Goal: Task Accomplishment & Management: Use online tool/utility

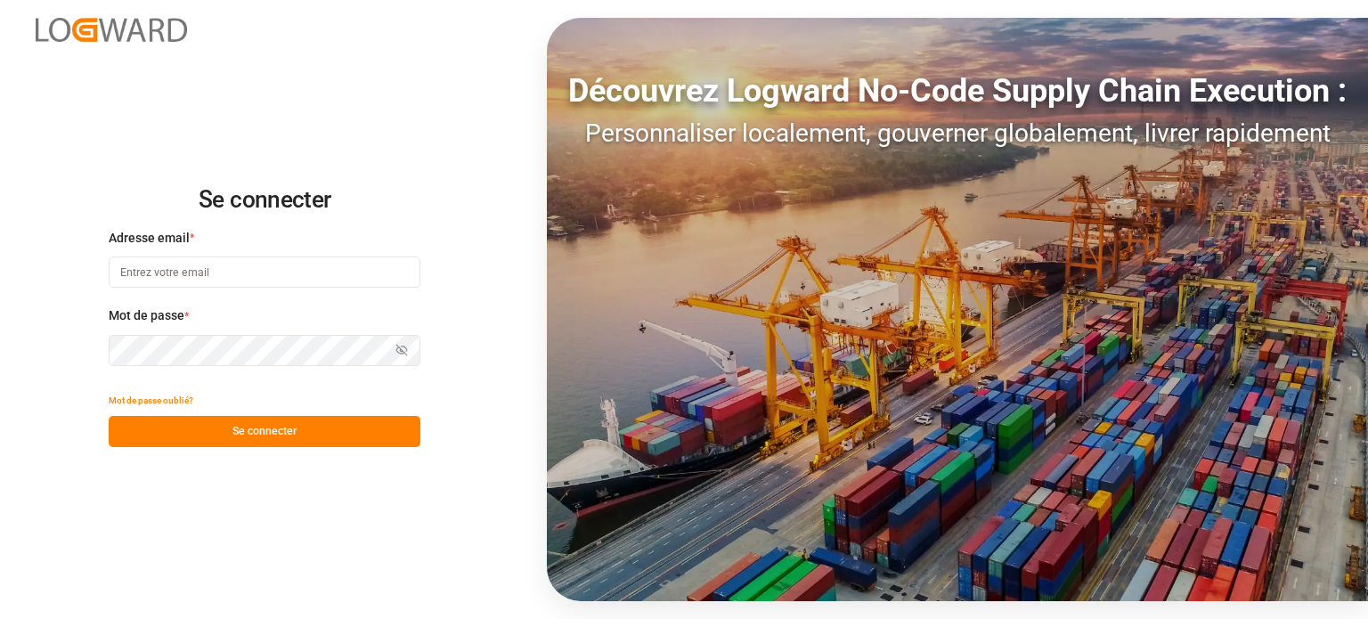
type input "wta.affretement@wta-group.fr"
drag, startPoint x: 273, startPoint y: 424, endPoint x: 288, endPoint y: 427, distance: 14.5
click at [275, 425] on font "Se connecter" at bounding box center [264, 431] width 64 height 12
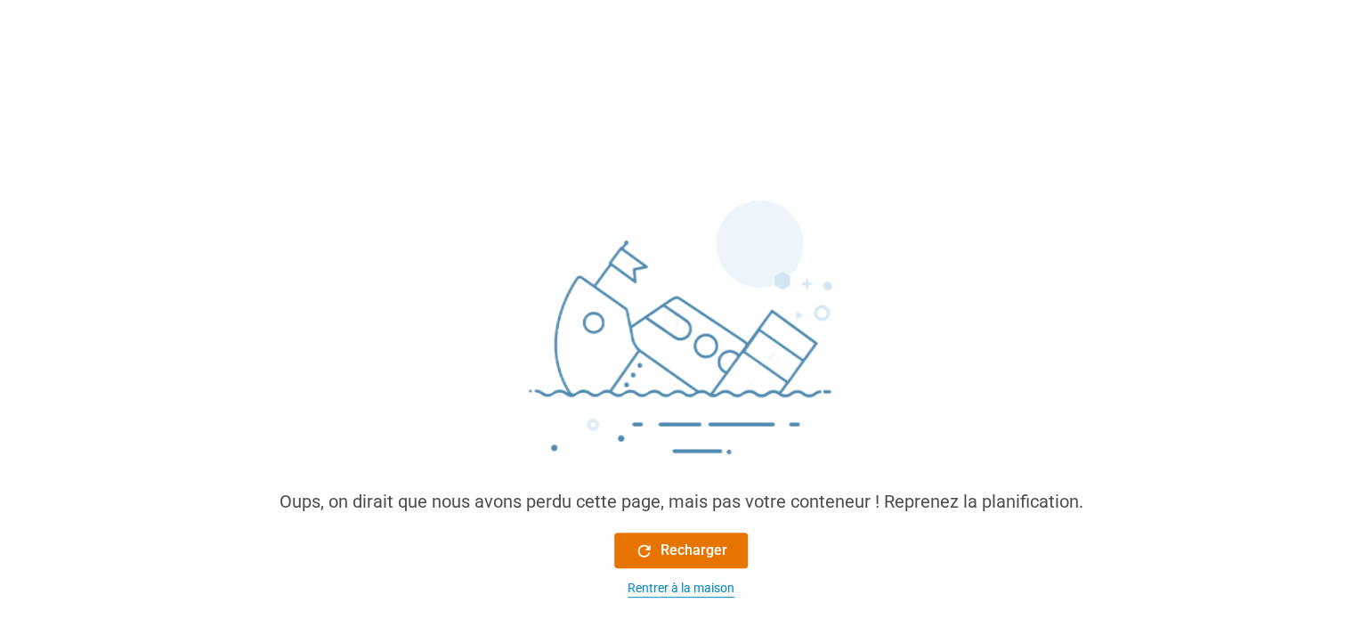
click at [690, 588] on font "Rentrer à la maison" at bounding box center [681, 588] width 107 height 14
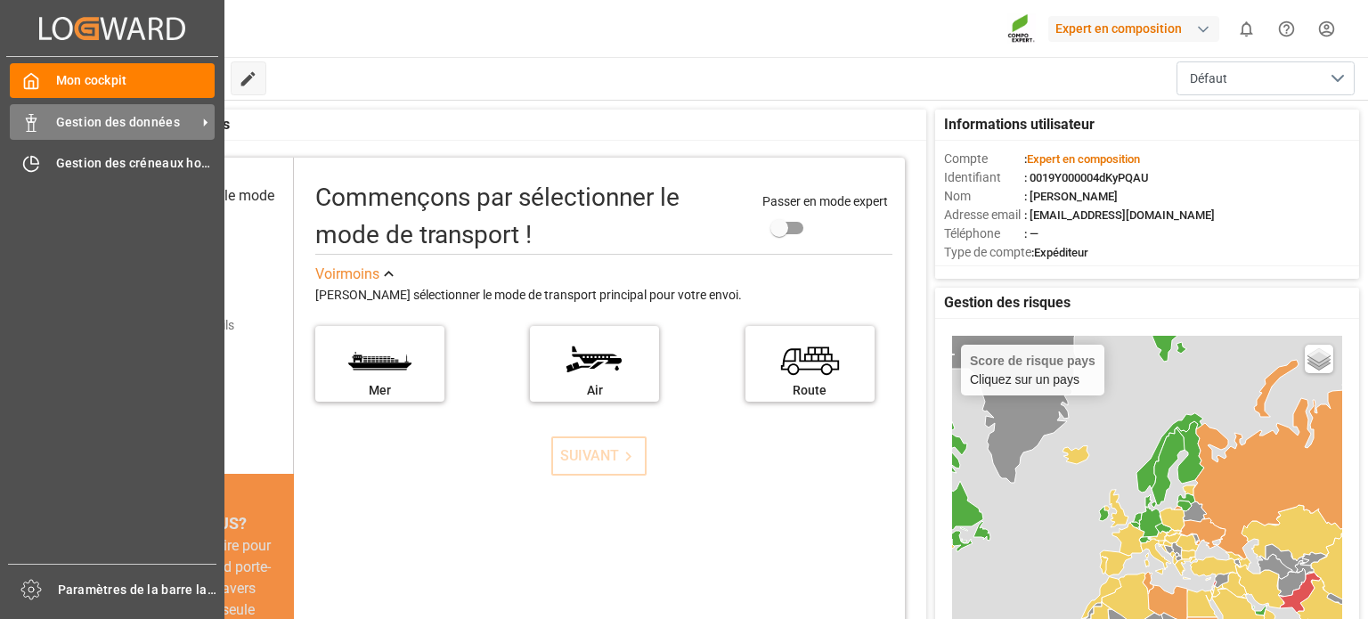
click at [46, 122] on div "Gestion des données Gestion des données" at bounding box center [112, 121] width 205 height 35
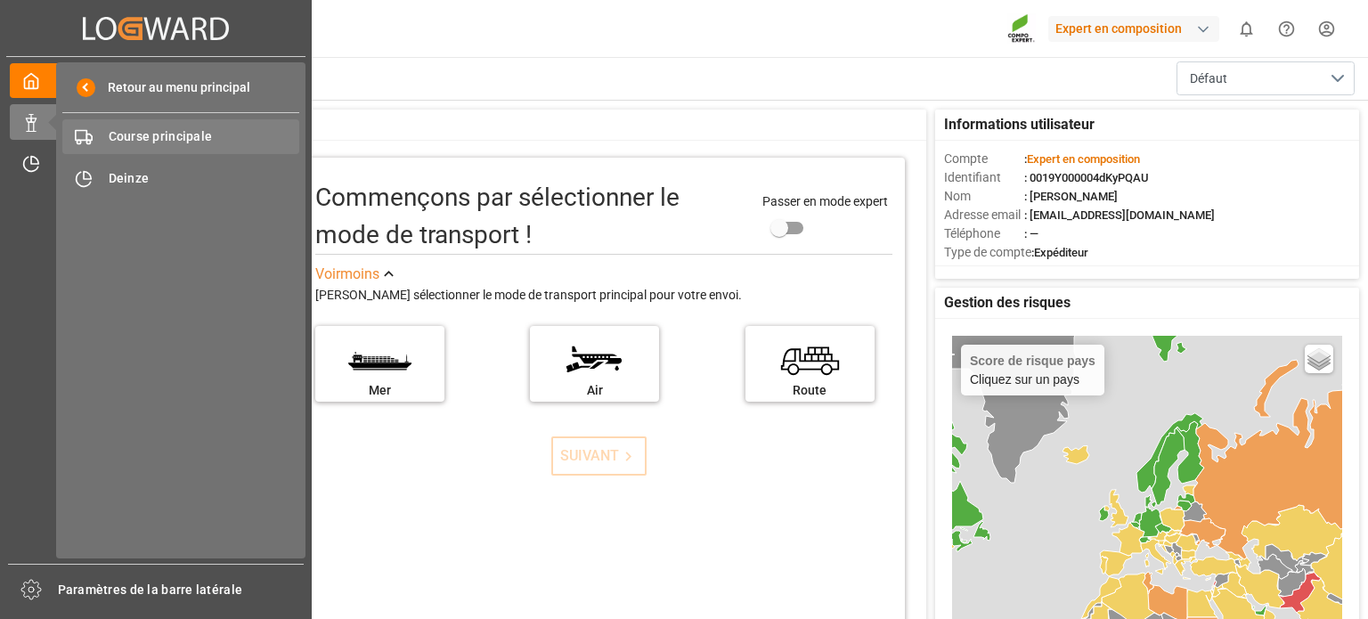
click at [182, 144] on span "Course principale" at bounding box center [204, 136] width 191 height 19
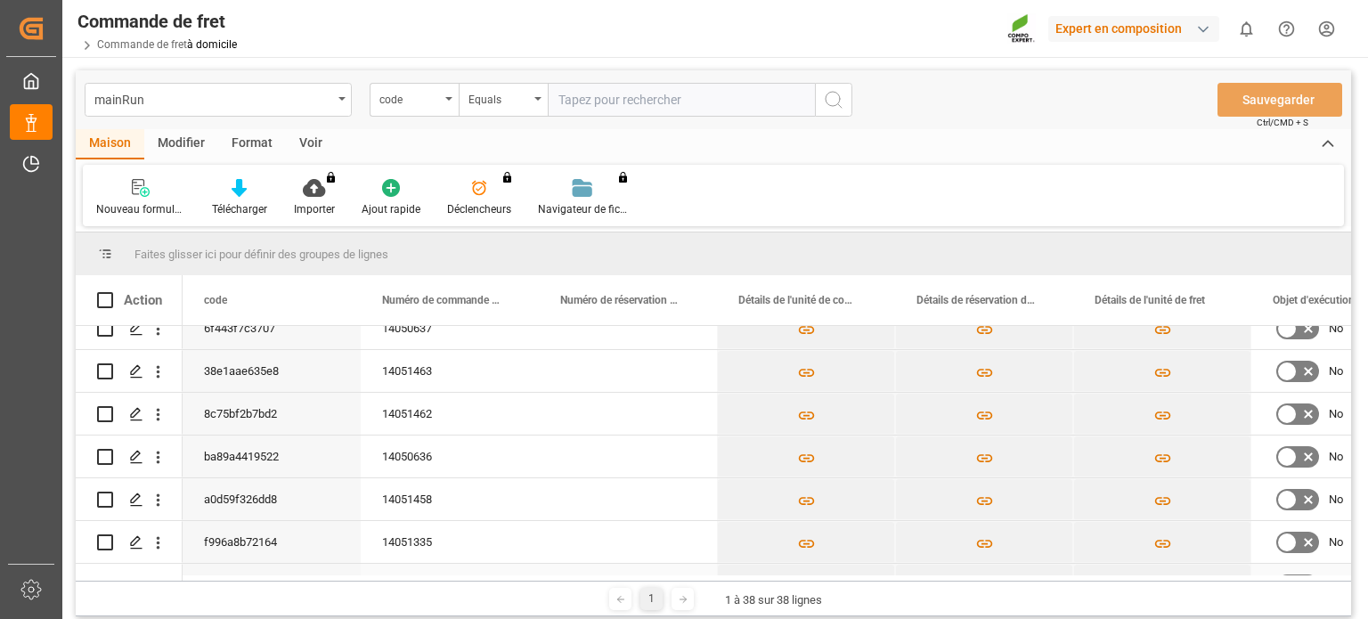
scroll to position [267, 0]
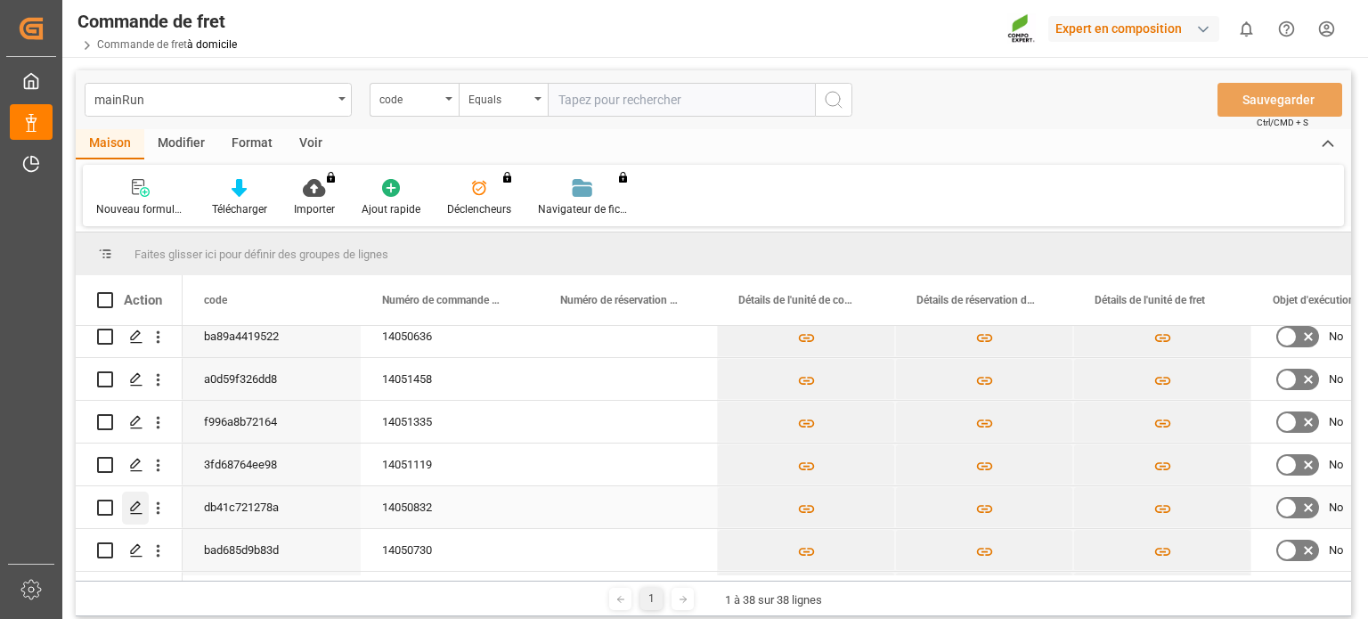
click at [134, 505] on polygon "Appuyez sur ESPACE pour sélectionner cette ligne." at bounding box center [135, 506] width 9 height 9
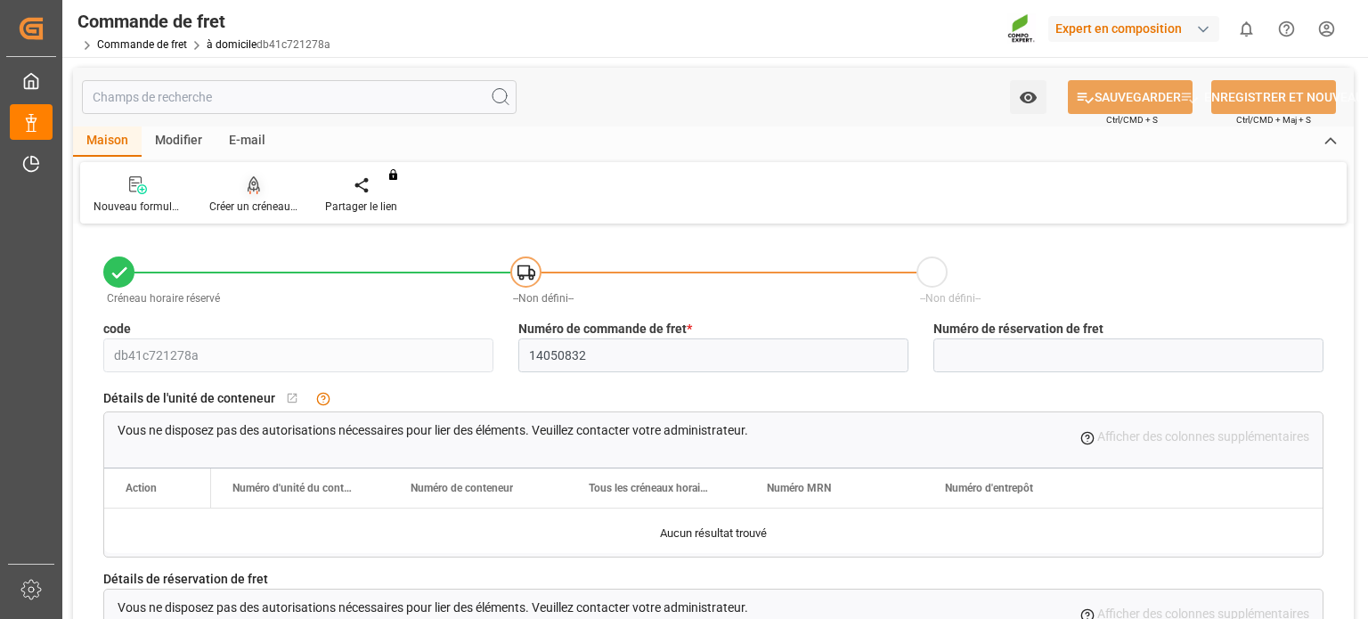
click at [266, 200] on font "Créer un créneau horaire" at bounding box center [268, 206] width 118 height 12
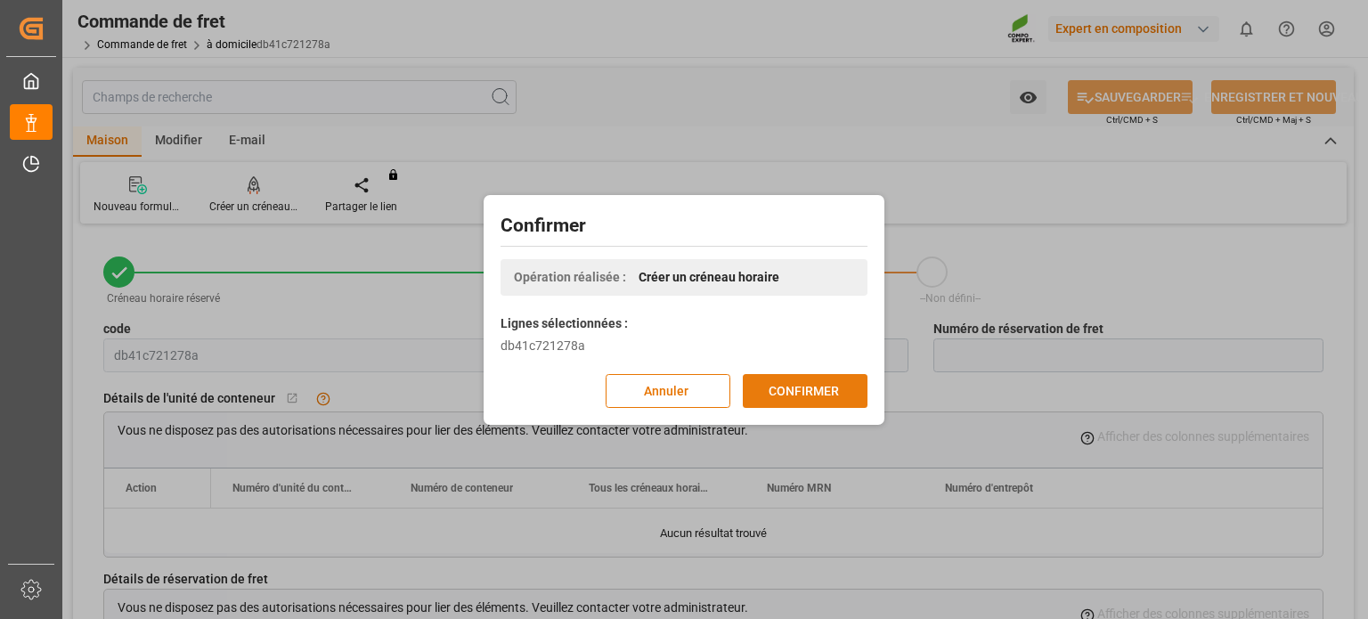
click at [833, 398] on font "CONFIRMER" at bounding box center [803, 391] width 70 height 20
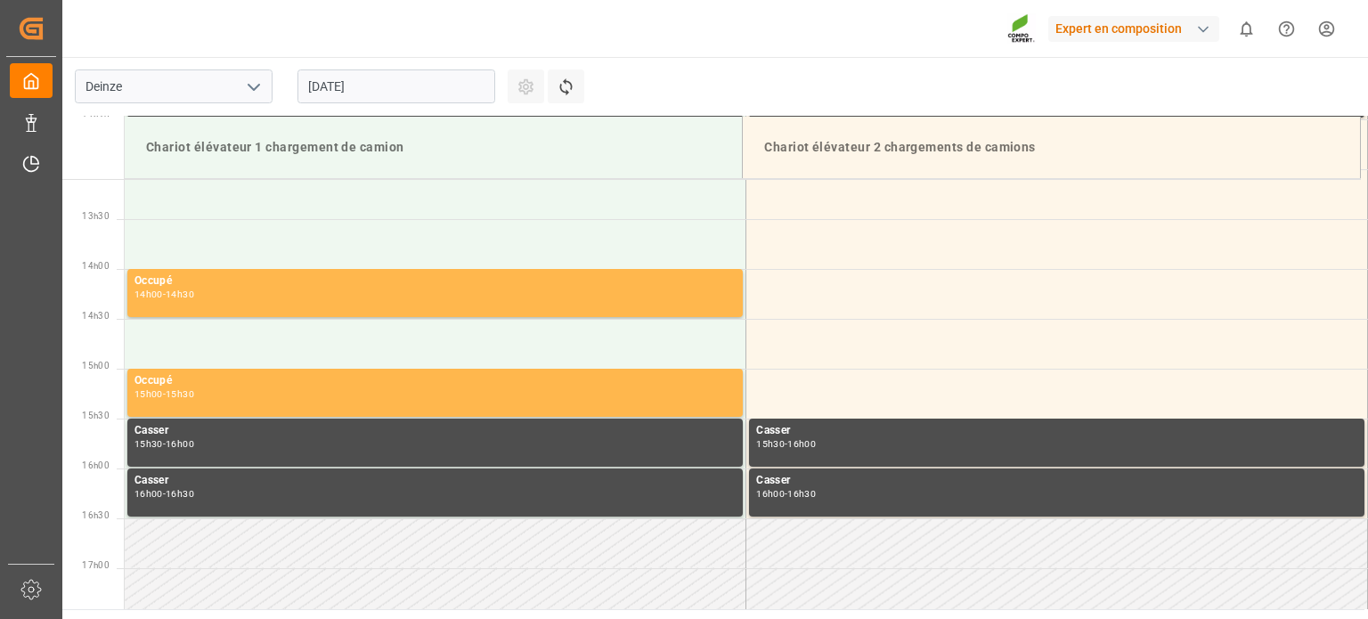
scroll to position [1385, 0]
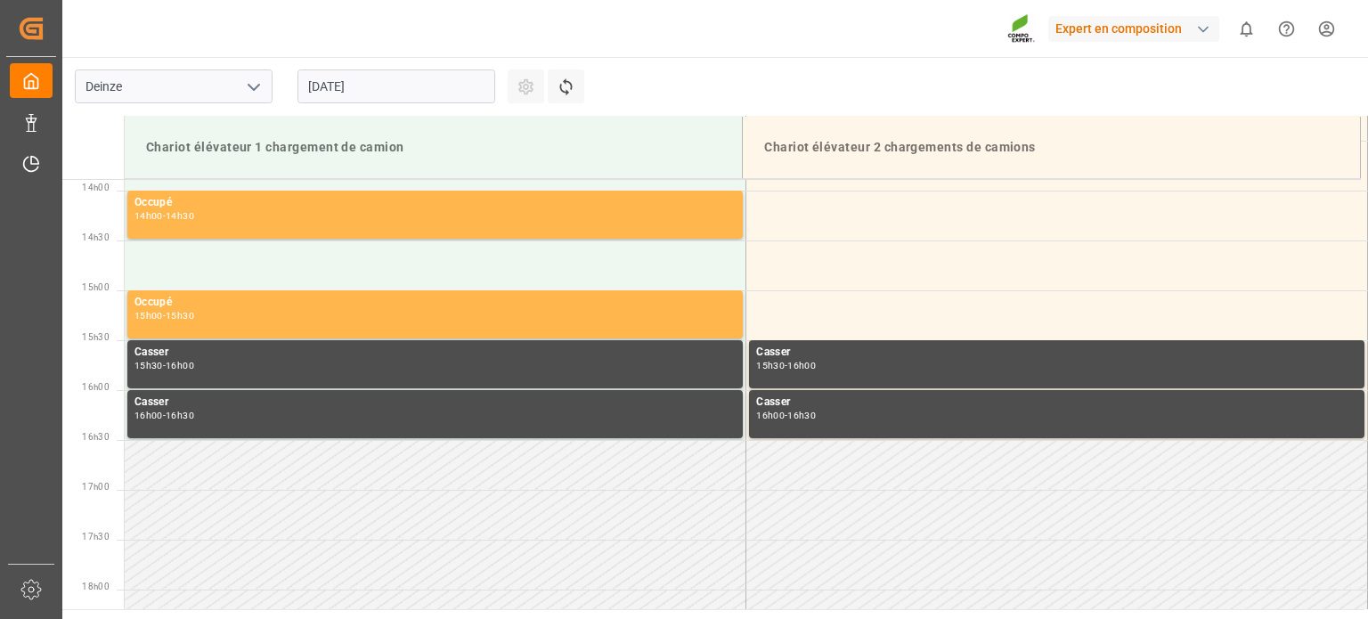
click at [391, 92] on input "[DATE]" at bounding box center [396, 86] width 198 height 34
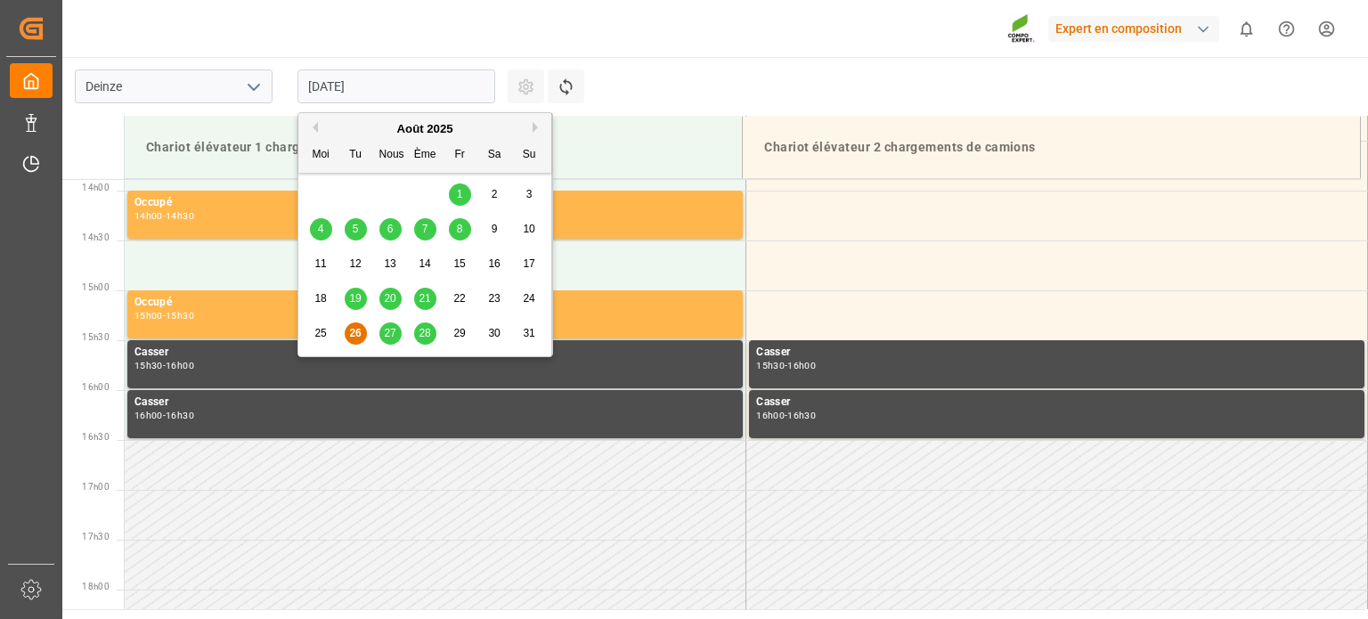
click at [392, 329] on font "27" at bounding box center [390, 333] width 12 height 12
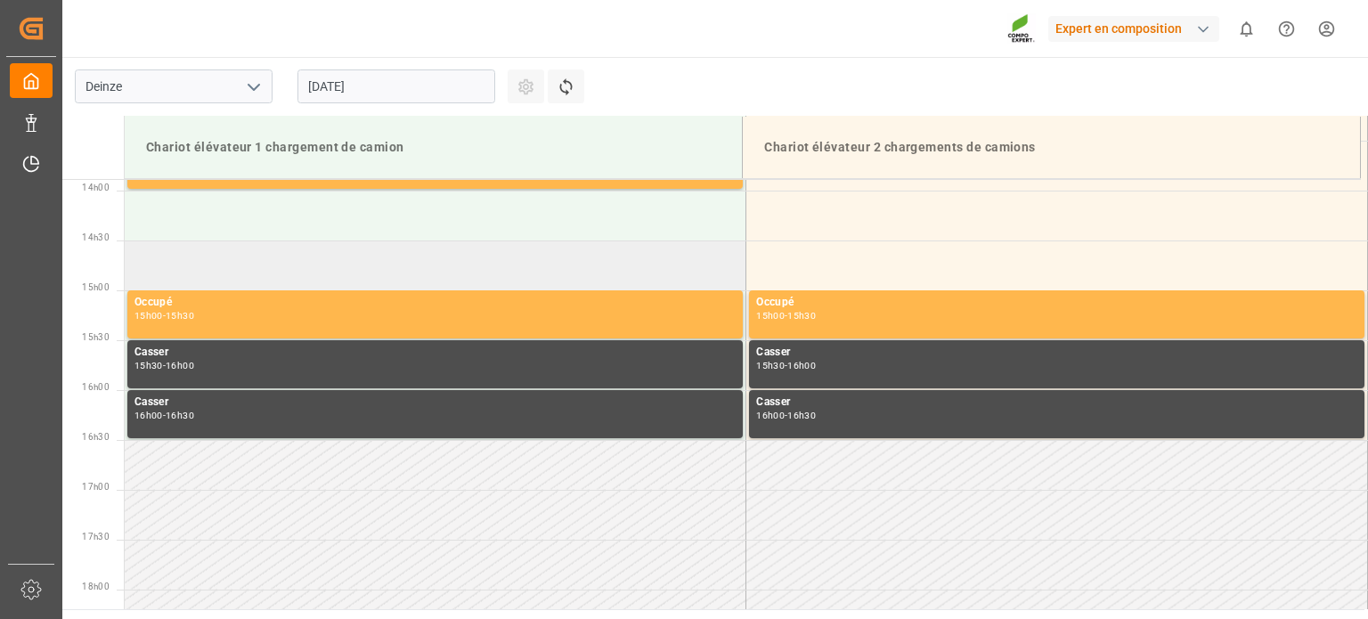
click at [367, 264] on td at bounding box center [436, 265] width 622 height 50
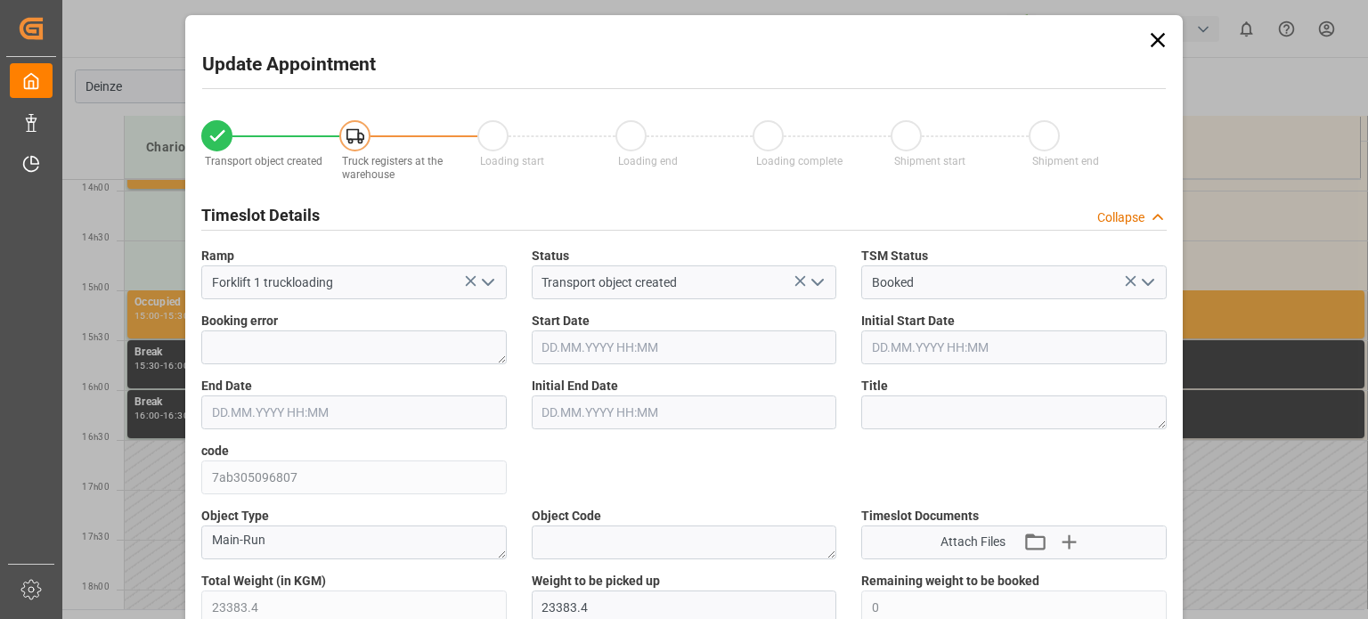
type input "23383.4"
type input "0"
type input "29"
type input "[DATE] 14:30"
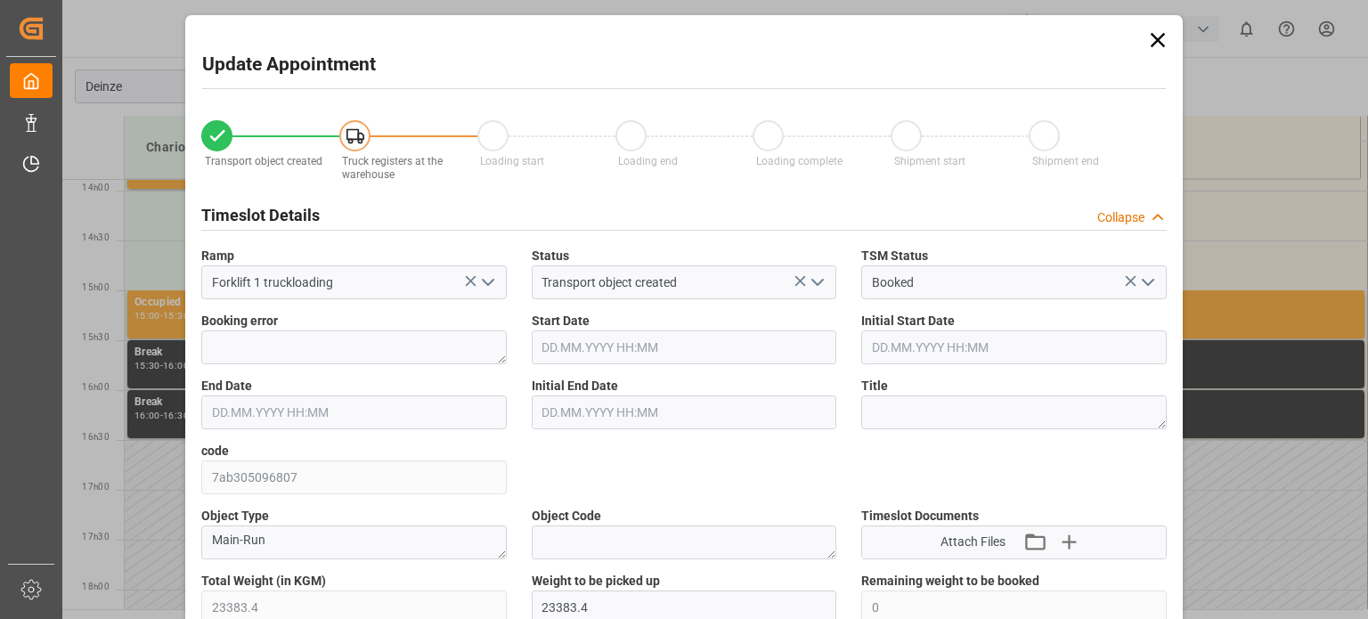
type input "[DATE] 15:00"
type input "[DATE] 10:29"
type input "[DATE] 13:06"
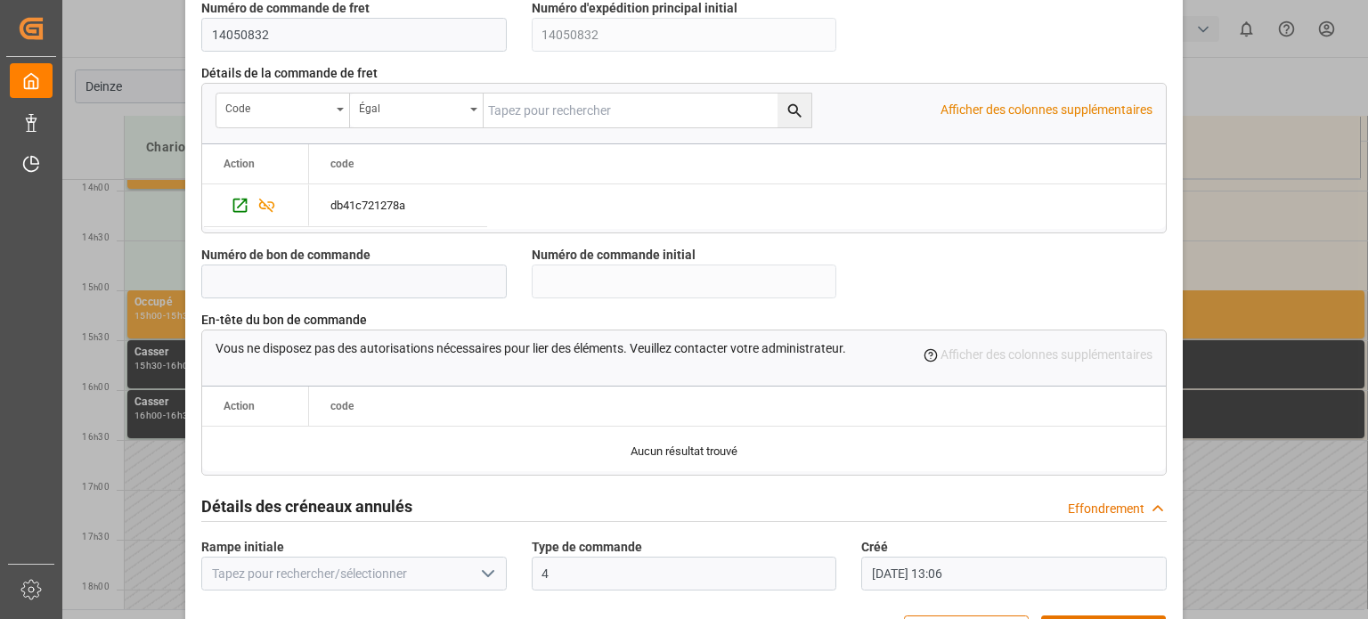
scroll to position [1724, 0]
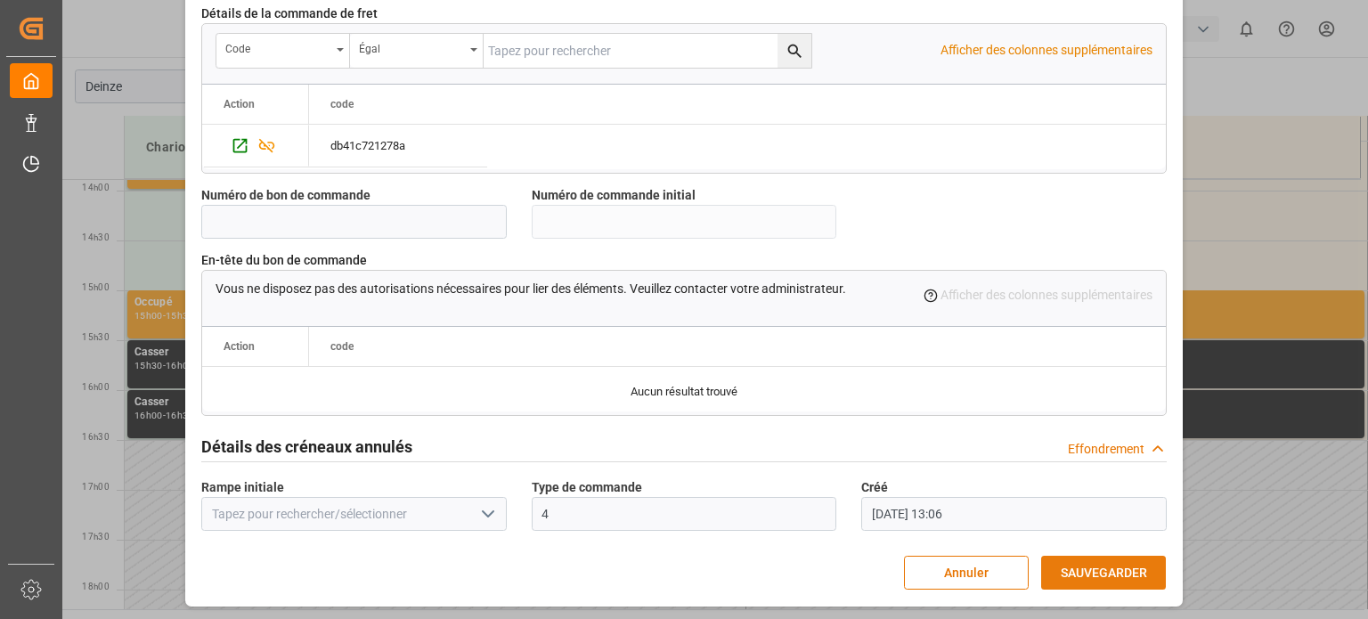
click at [1077, 565] on font "SAUVEGARDER" at bounding box center [1104, 572] width 86 height 14
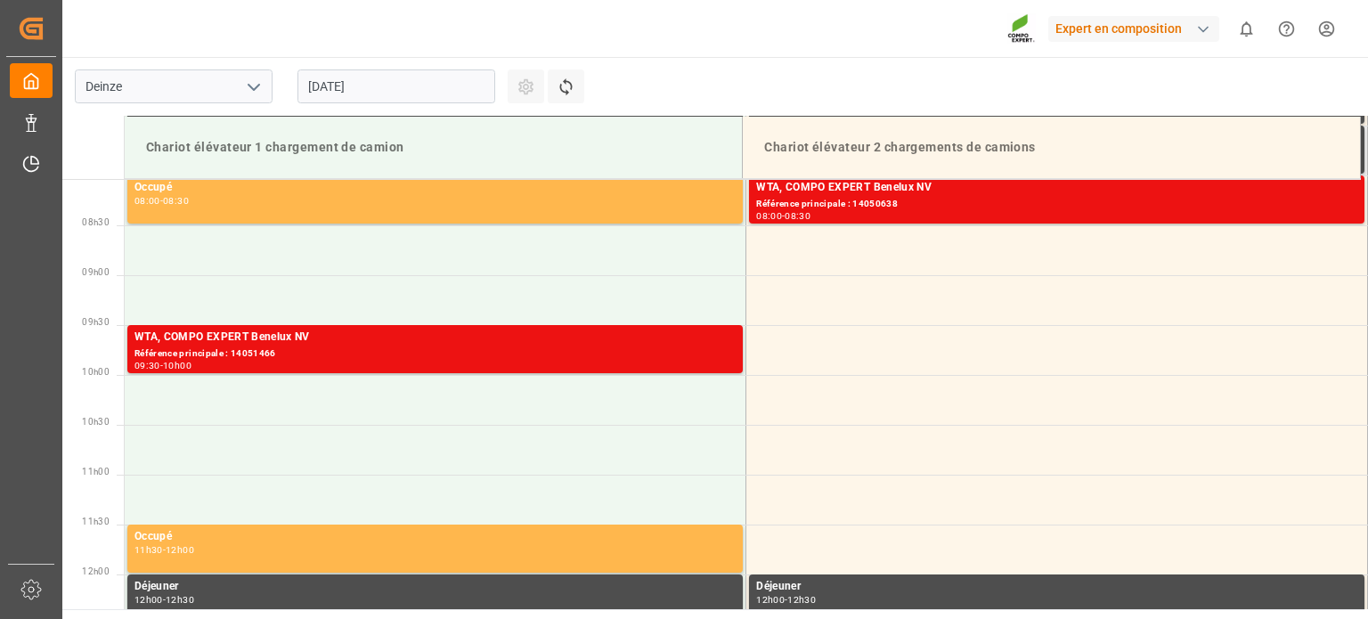
scroll to position [840, 0]
